Goal: Check status

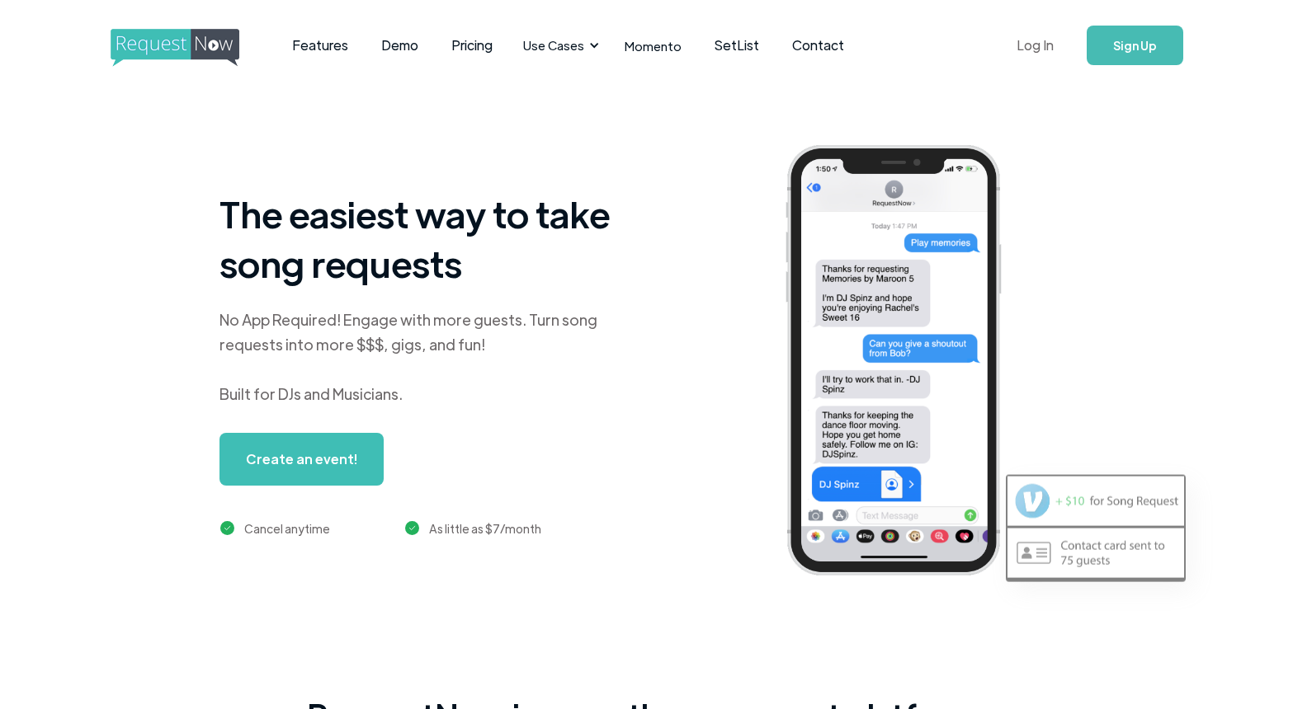
click at [1032, 42] on link "Log In" at bounding box center [1035, 45] width 70 height 58
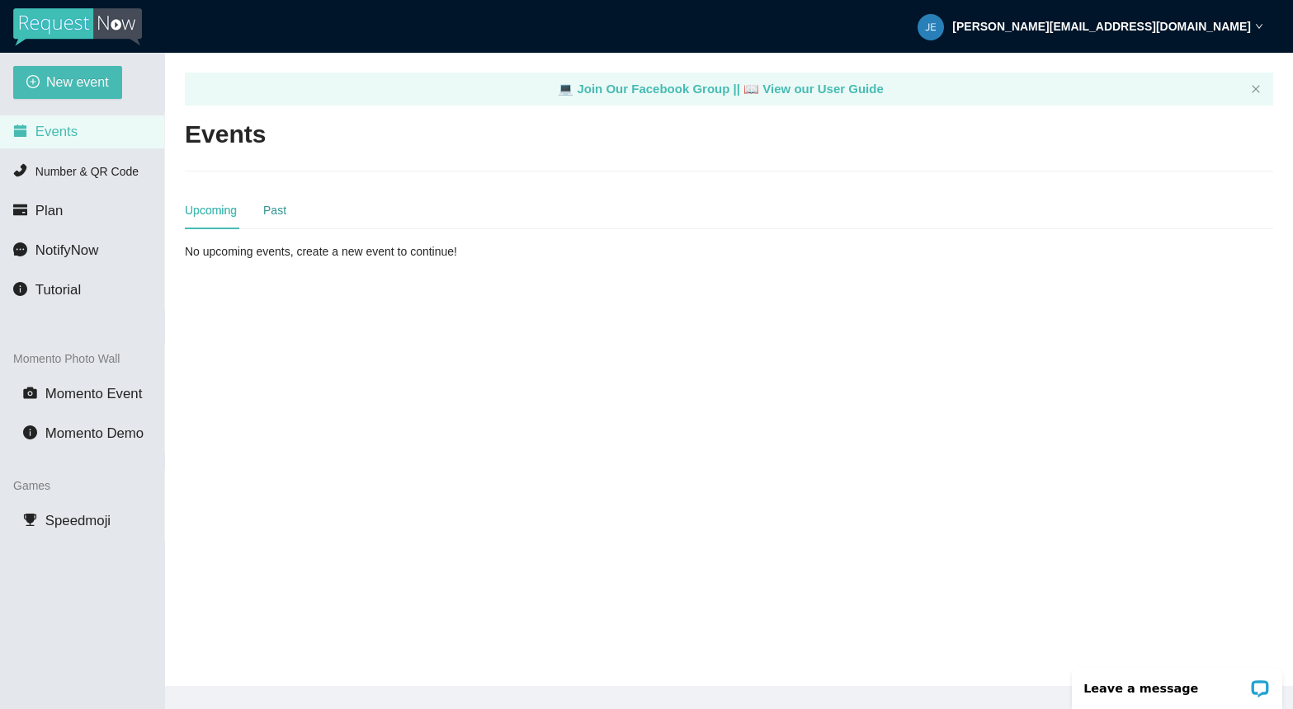
click at [276, 216] on div "Past" at bounding box center [274, 210] width 23 height 18
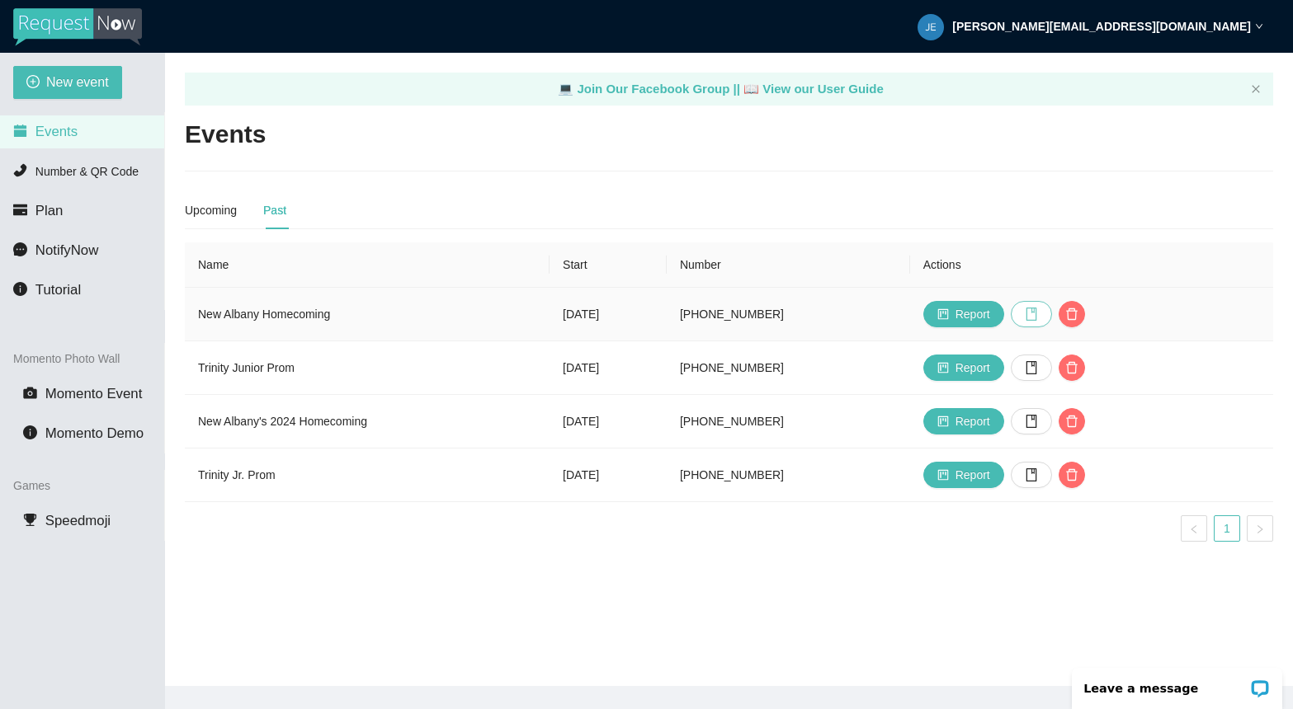
click at [1036, 320] on icon "book" at bounding box center [1030, 314] width 11 height 13
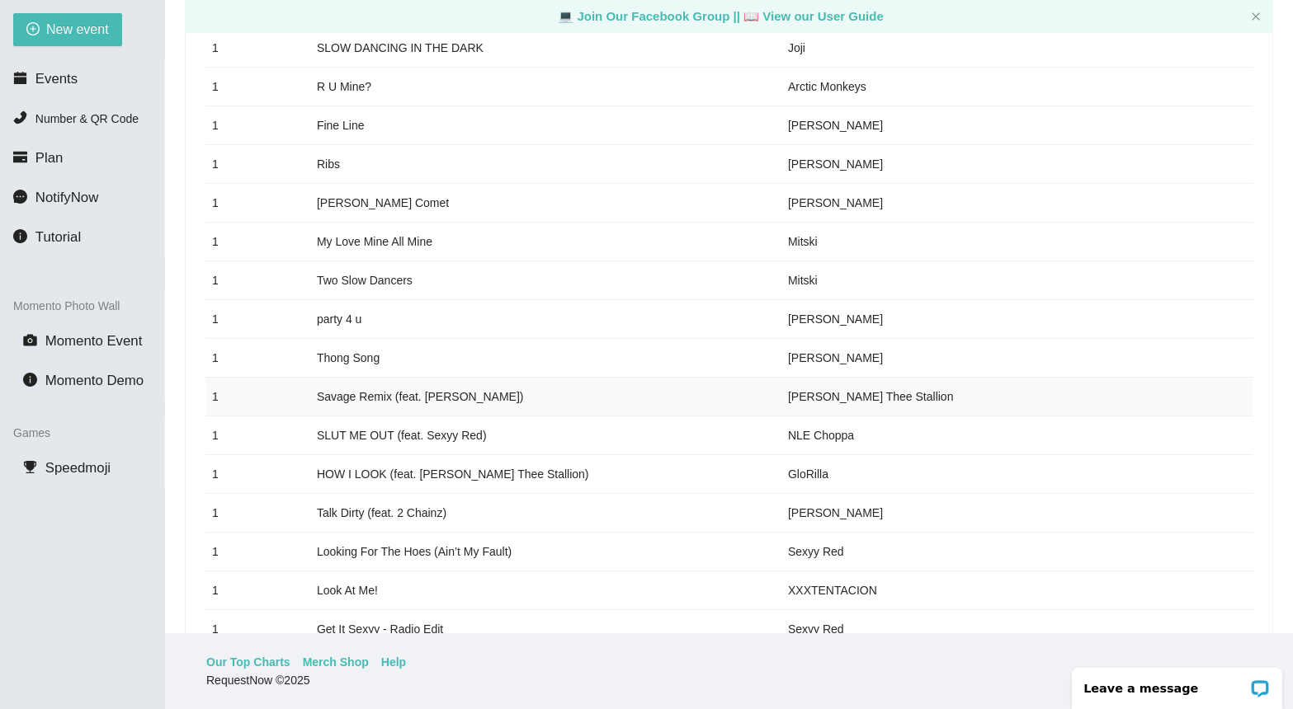
scroll to position [8473, 0]
